Goal: Task Accomplishment & Management: Manage account settings

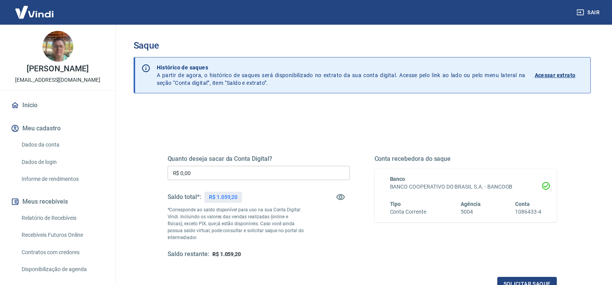
click at [206, 178] on input "R$ 0,00" at bounding box center [259, 173] width 182 height 14
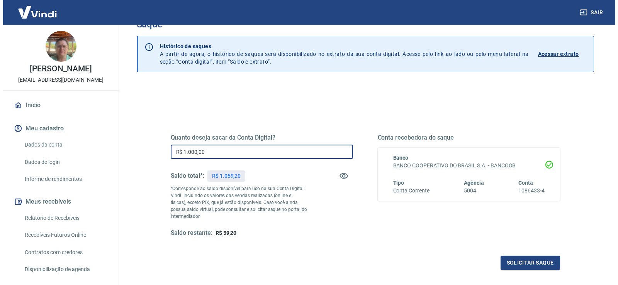
scroll to position [39, 0]
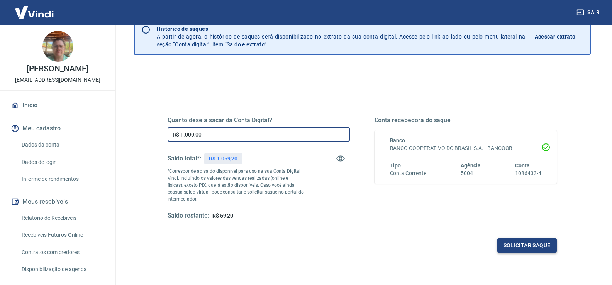
type input "R$ 1.000,00"
click at [508, 246] on button "Solicitar saque" at bounding box center [526, 246] width 59 height 14
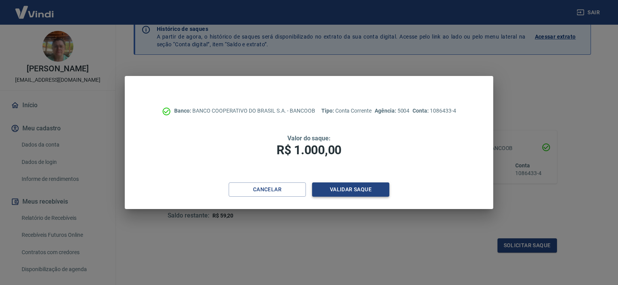
click at [370, 193] on button "Validar saque" at bounding box center [350, 190] width 77 height 14
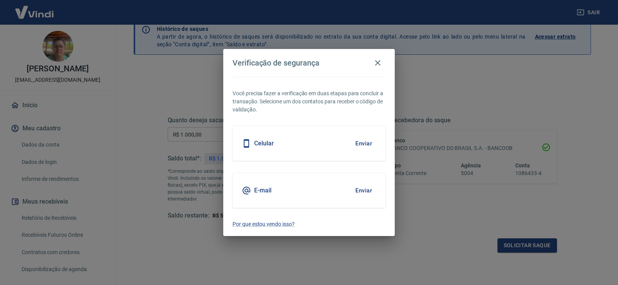
click at [294, 146] on div "Celular Enviar" at bounding box center [308, 143] width 153 height 35
click at [359, 144] on button "Enviar" at bounding box center [363, 144] width 25 height 16
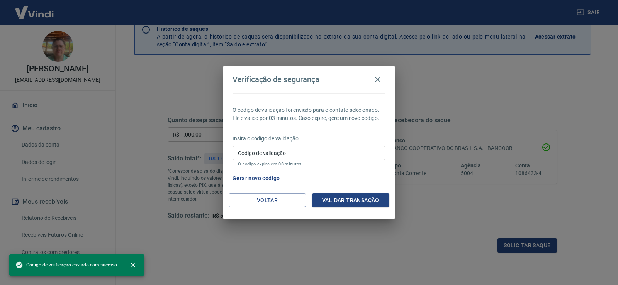
click at [274, 155] on input "Código de validação" at bounding box center [308, 153] width 153 height 14
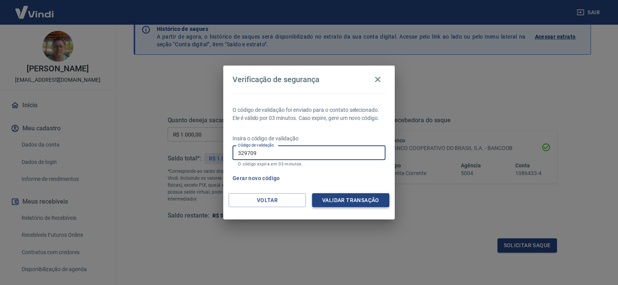
type input "329709"
click at [346, 201] on button "Validar transação" at bounding box center [350, 200] width 77 height 14
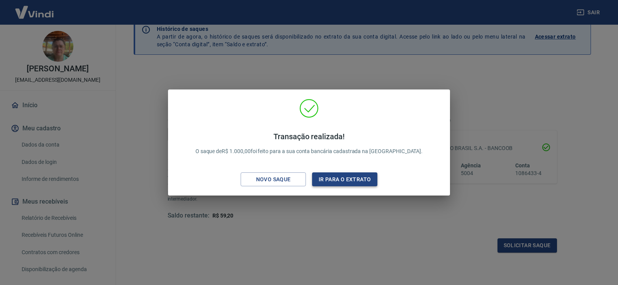
click at [346, 176] on button "Ir para o extrato" at bounding box center [344, 180] width 65 height 14
